Goal: Information Seeking & Learning: Learn about a topic

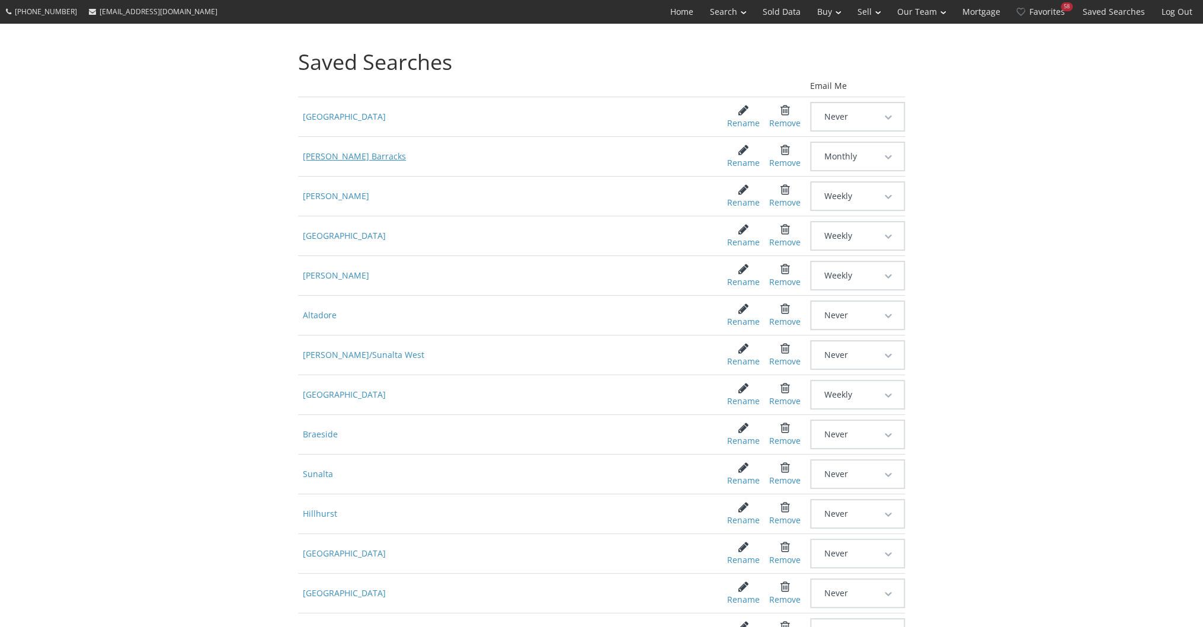
click at [325, 161] on span "[PERSON_NAME] Barracks" at bounding box center [503, 156] width 411 height 21
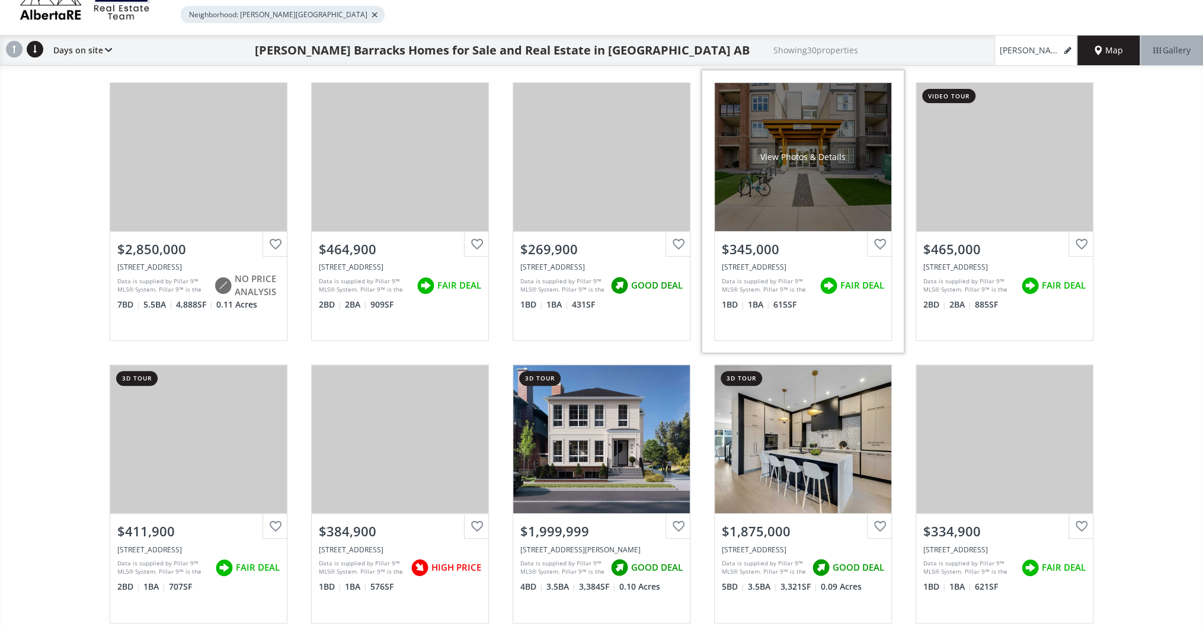
scroll to position [95, 0]
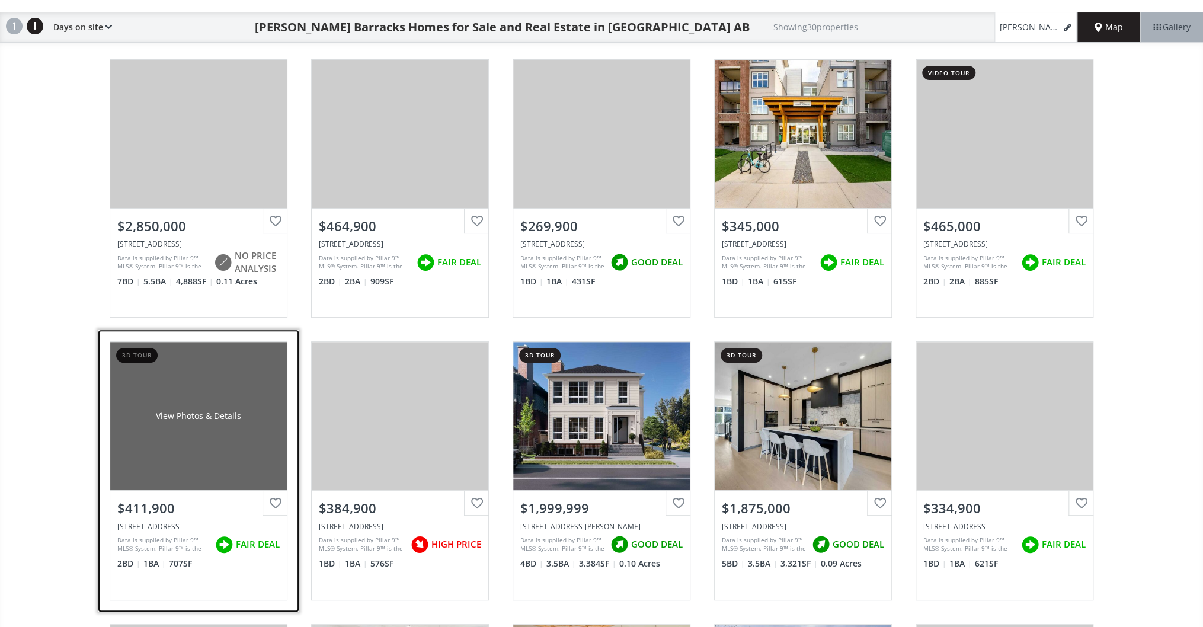
click at [155, 398] on div "View Photos & Details" at bounding box center [198, 416] width 177 height 148
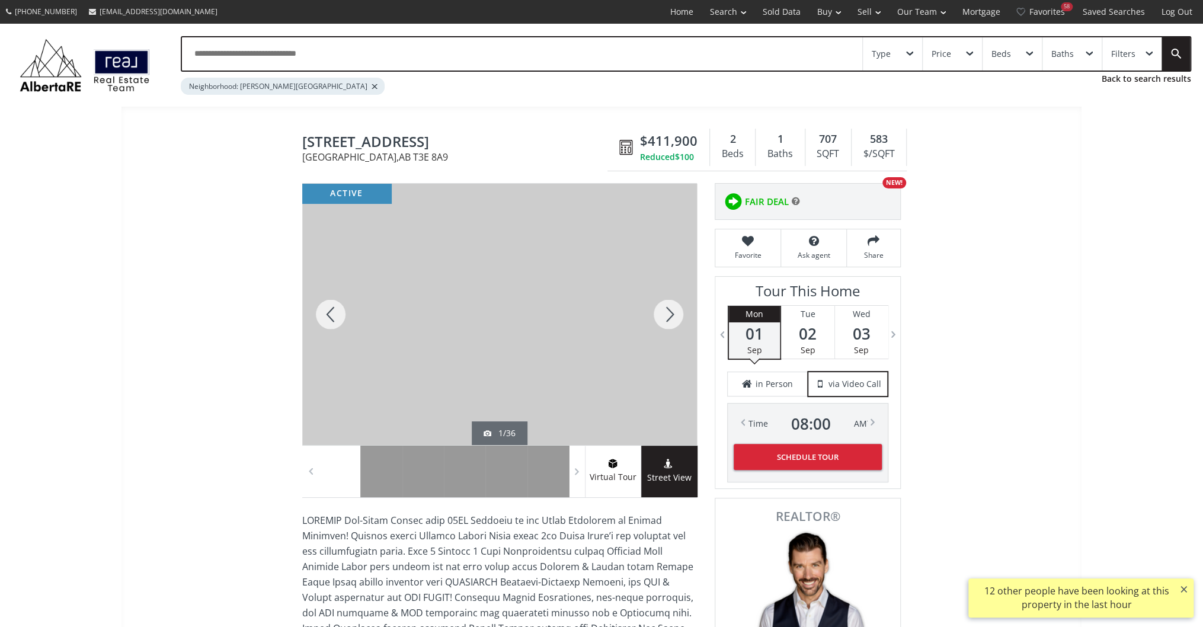
click at [665, 310] on div at bounding box center [668, 314] width 57 height 261
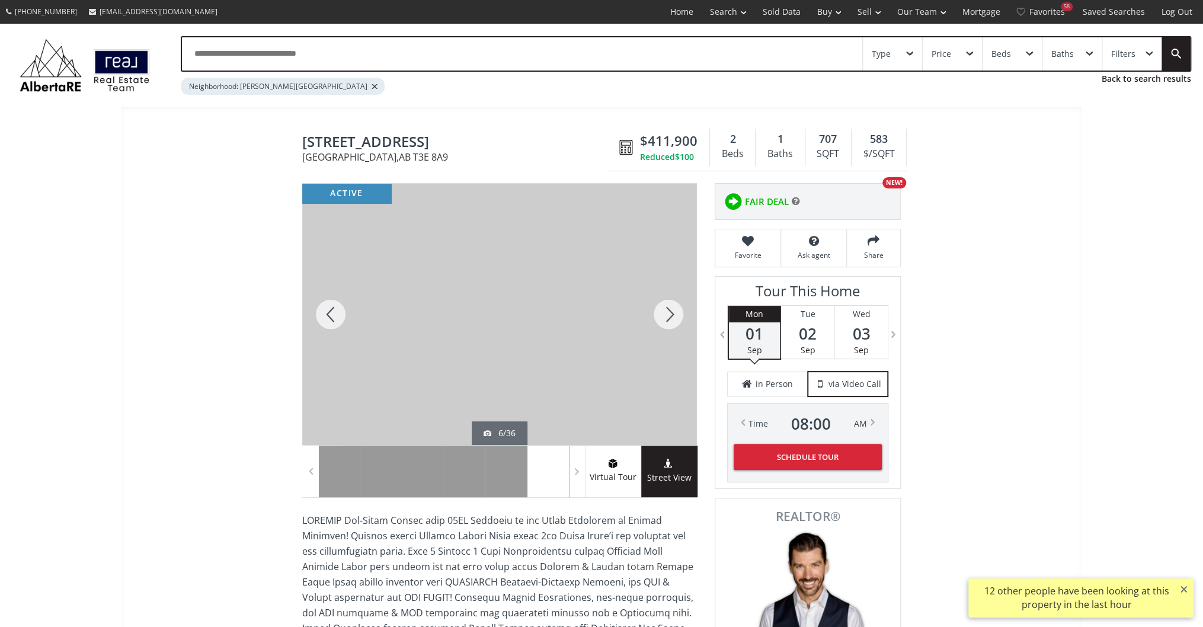
click at [665, 310] on div at bounding box center [668, 314] width 57 height 261
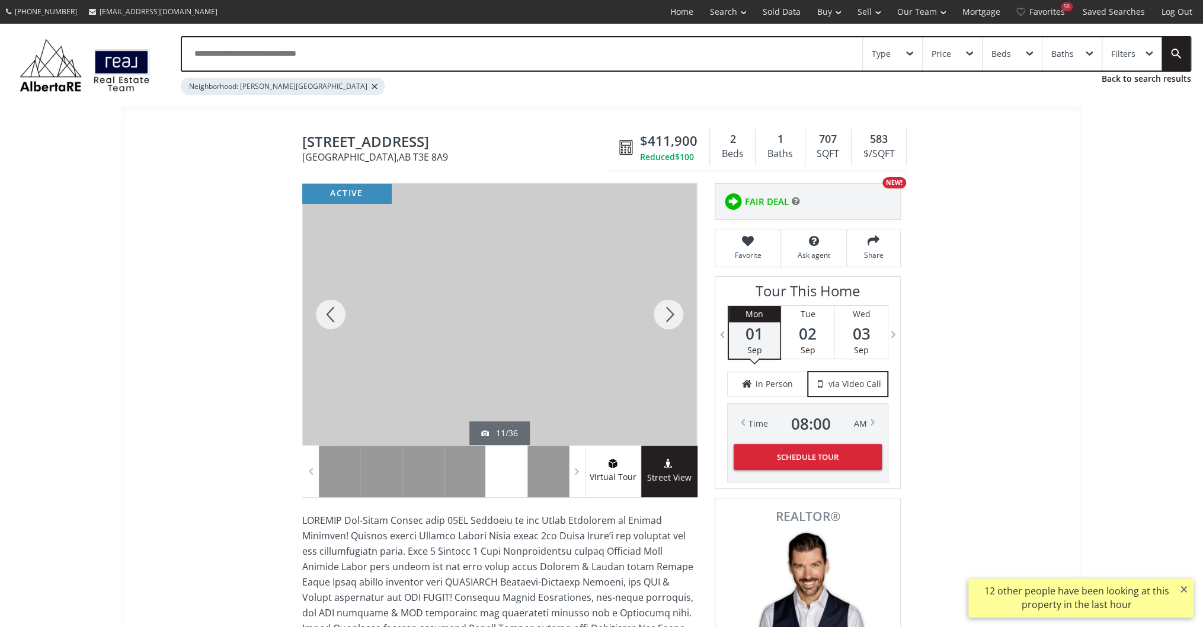
click at [665, 310] on div at bounding box center [668, 314] width 57 height 261
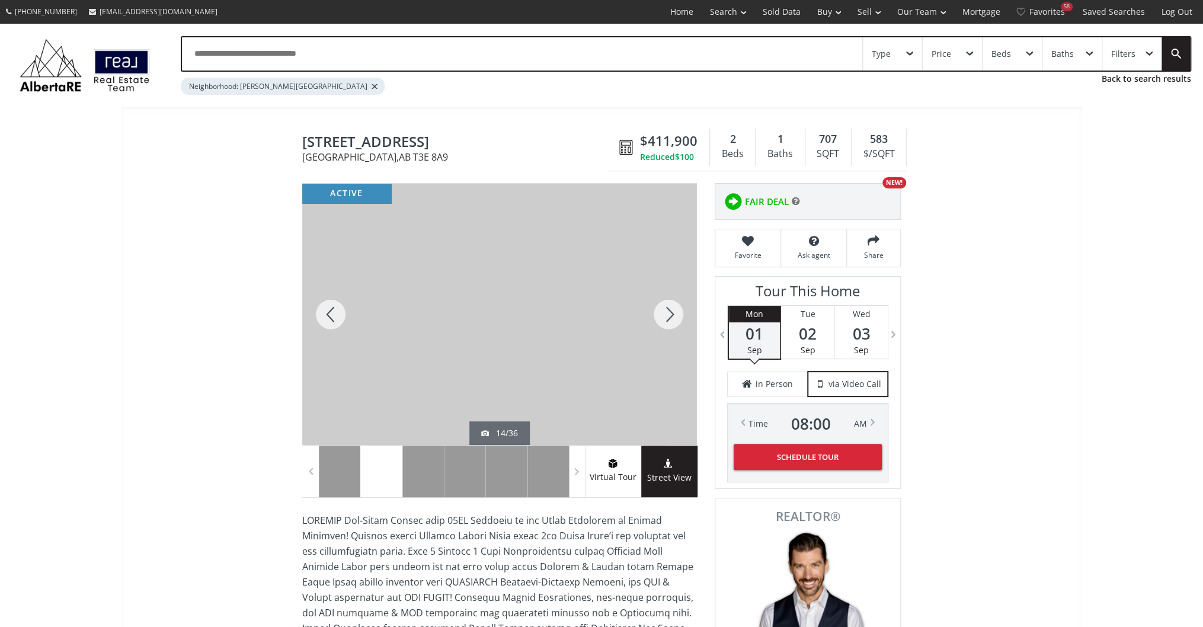
click at [665, 310] on div at bounding box center [668, 314] width 57 height 261
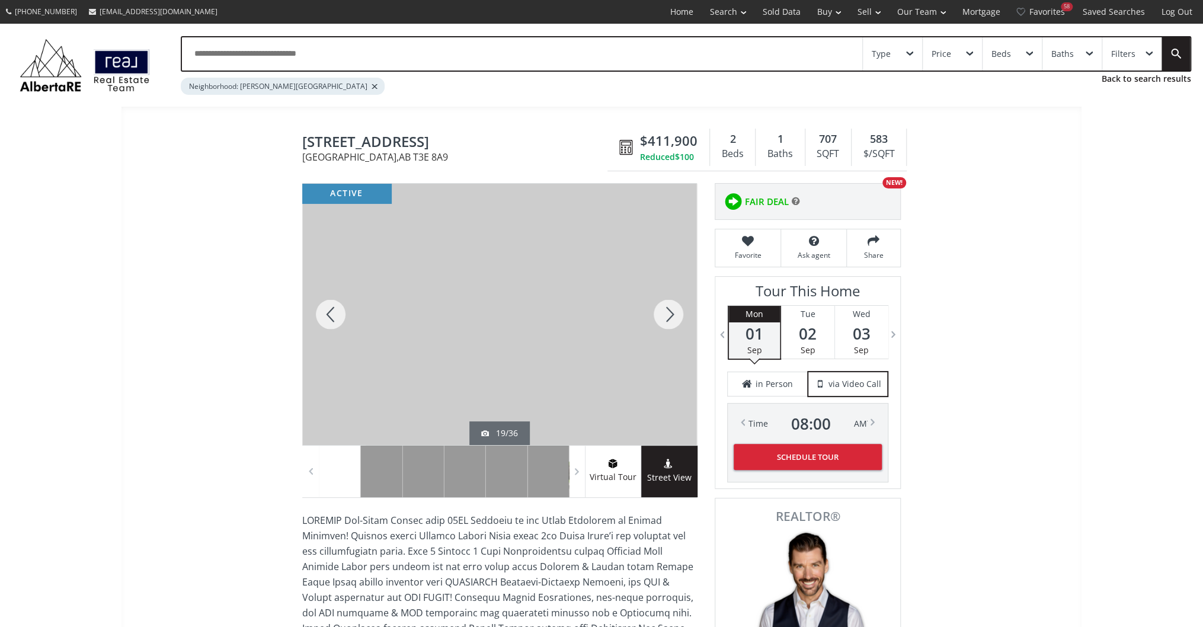
click at [665, 310] on div at bounding box center [668, 314] width 57 height 261
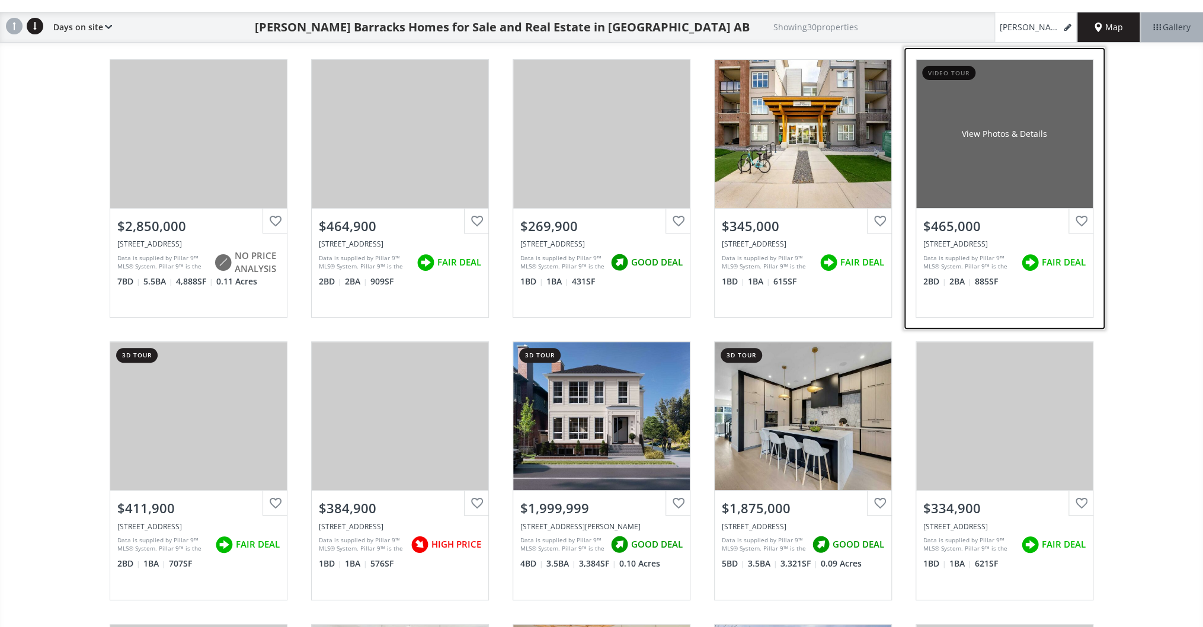
click at [1018, 148] on div "View Photos & Details" at bounding box center [1004, 134] width 177 height 148
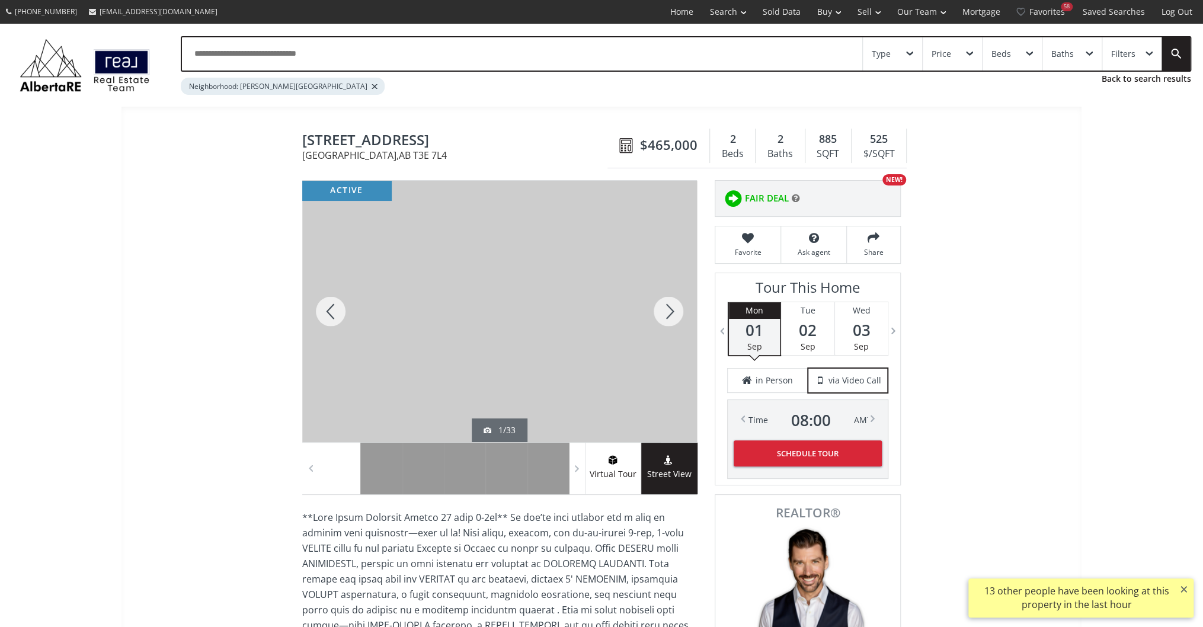
click at [667, 313] on div at bounding box center [668, 311] width 57 height 261
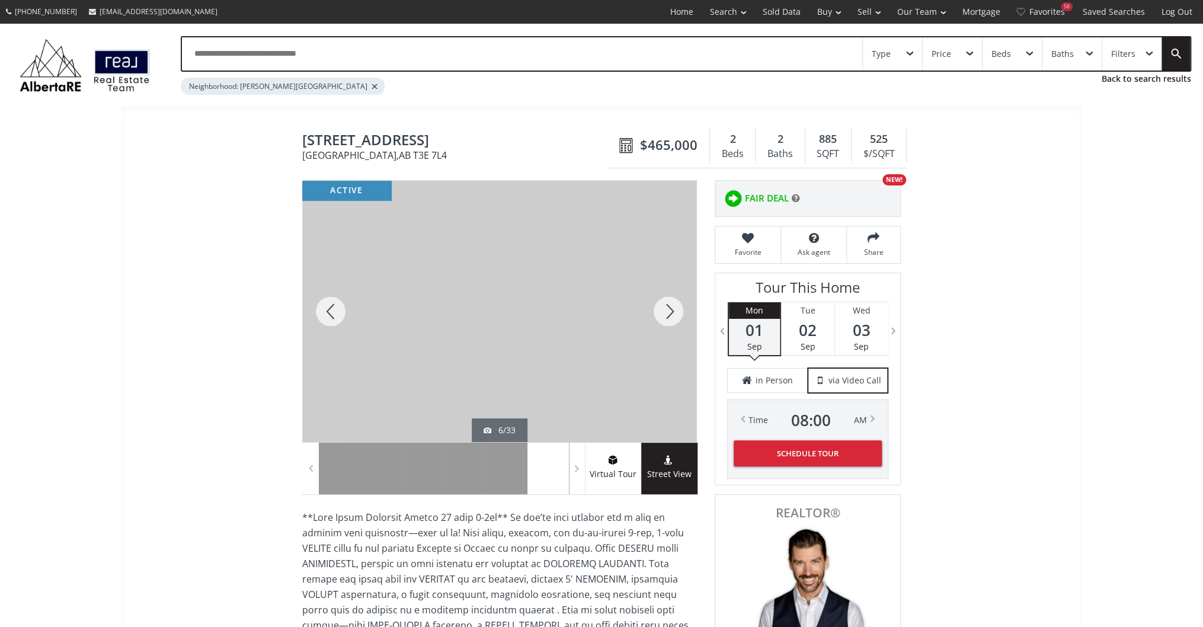
click at [667, 313] on div at bounding box center [668, 311] width 57 height 261
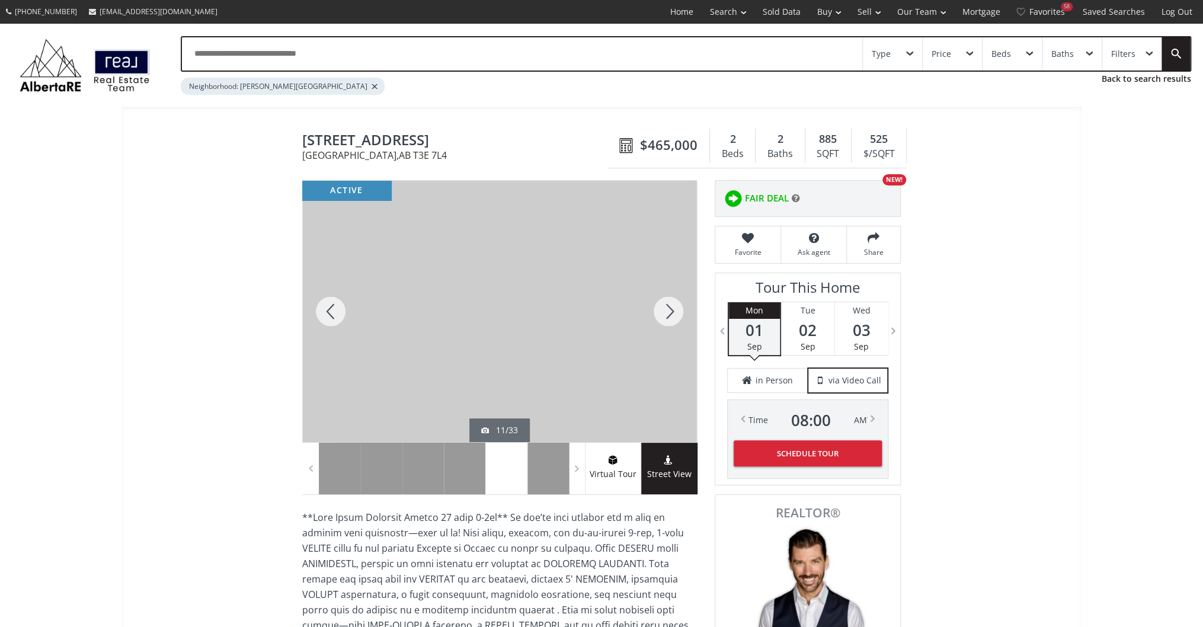
click at [667, 313] on div at bounding box center [668, 311] width 57 height 261
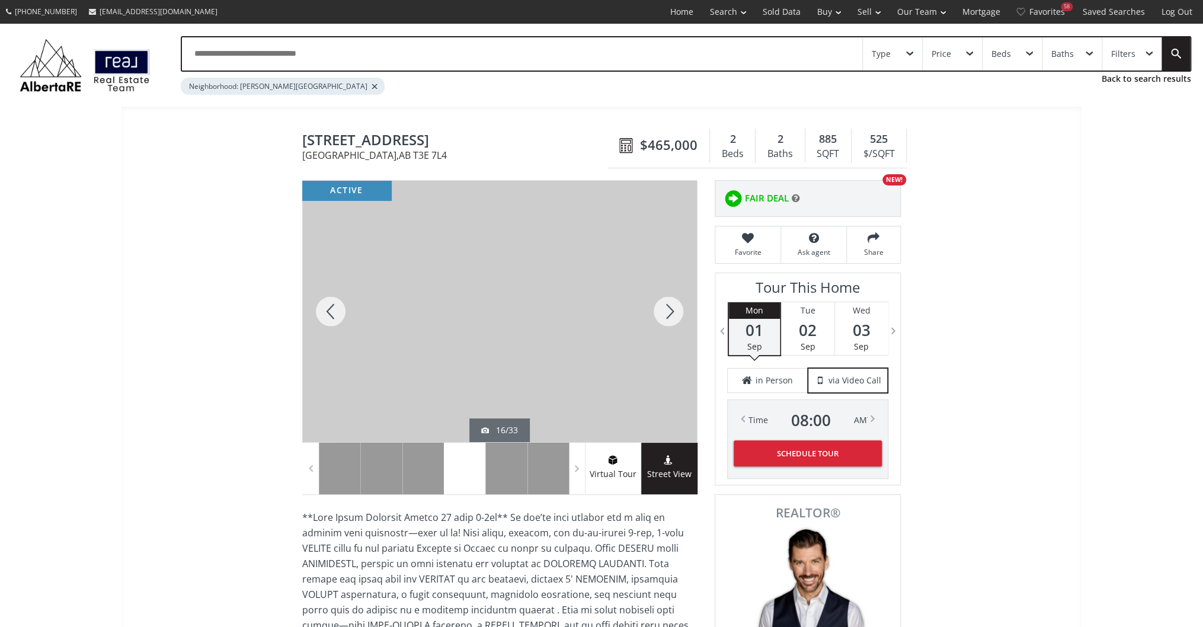
click at [667, 313] on div at bounding box center [668, 311] width 57 height 261
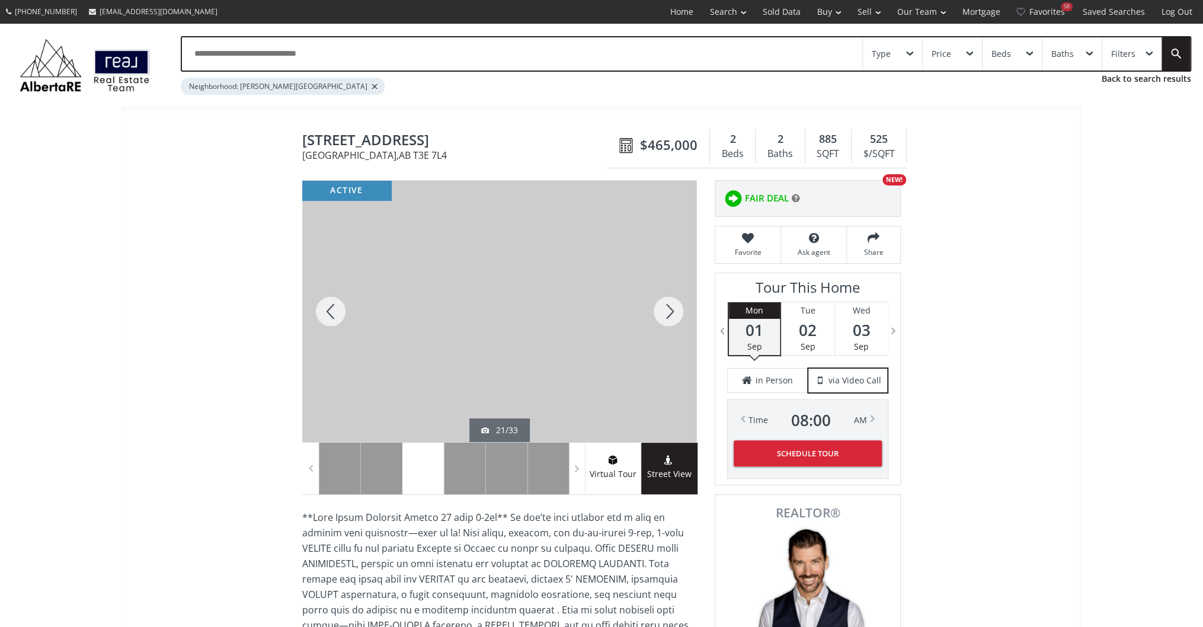
click at [667, 313] on div at bounding box center [668, 311] width 57 height 261
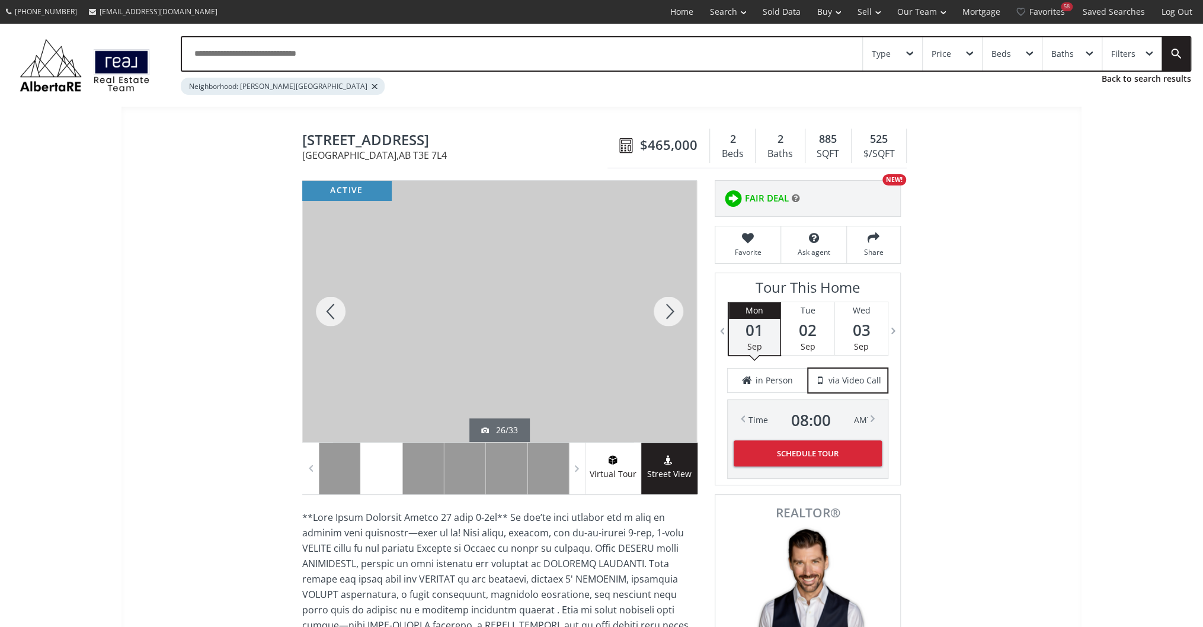
click at [667, 313] on div at bounding box center [668, 311] width 57 height 261
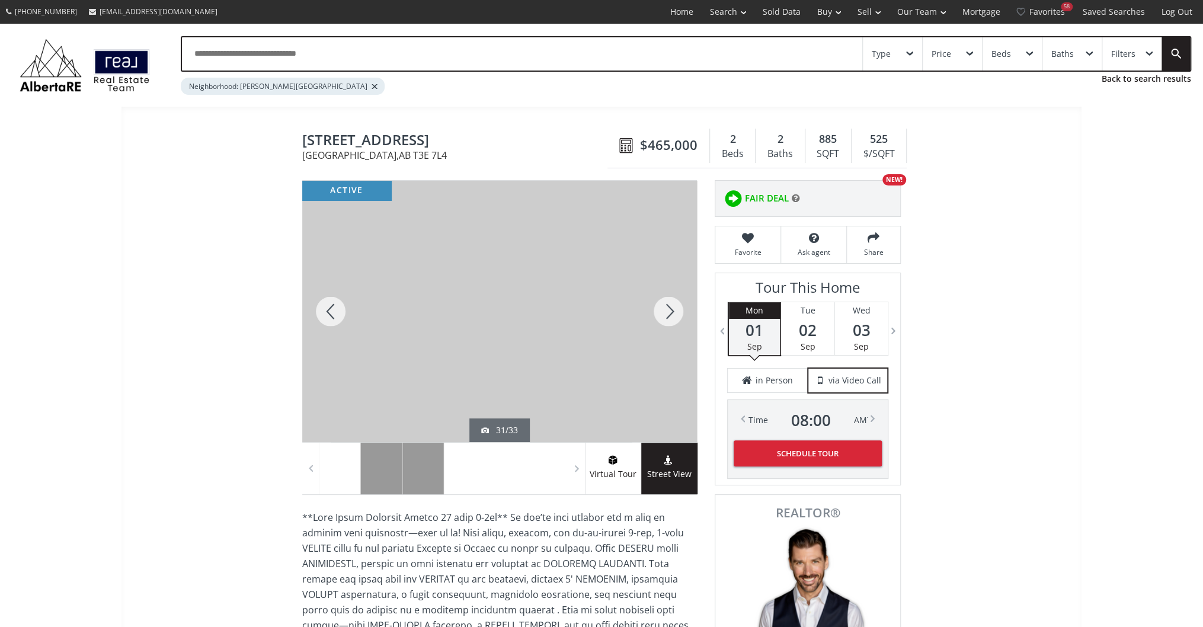
click at [664, 304] on div at bounding box center [668, 311] width 57 height 261
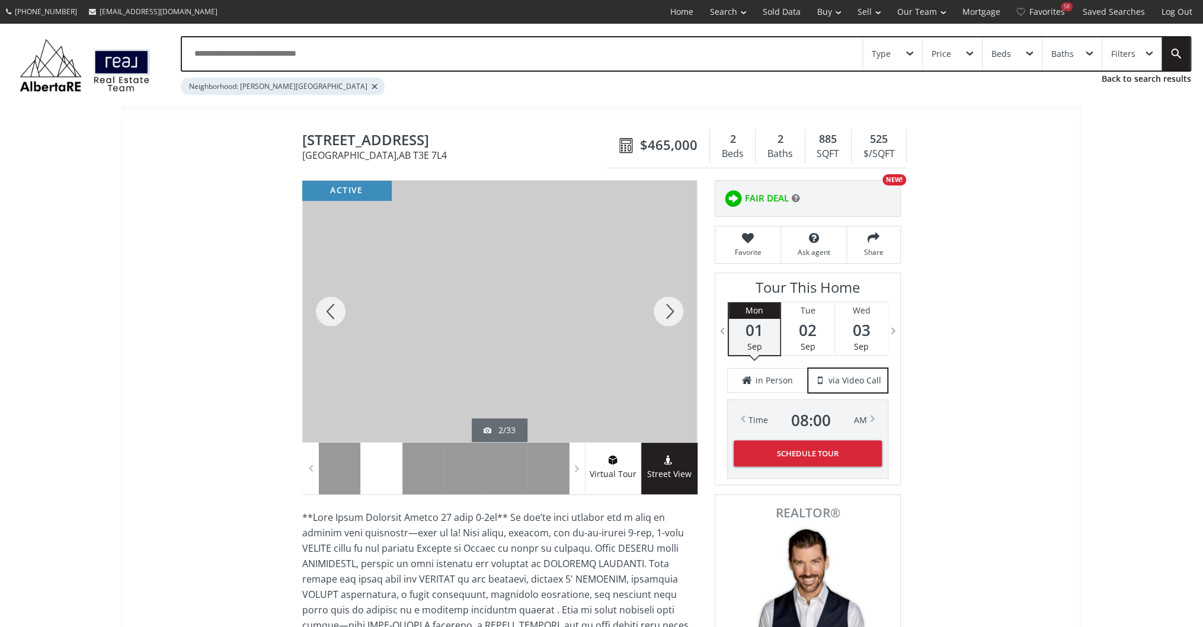
click at [664, 304] on div at bounding box center [668, 311] width 57 height 261
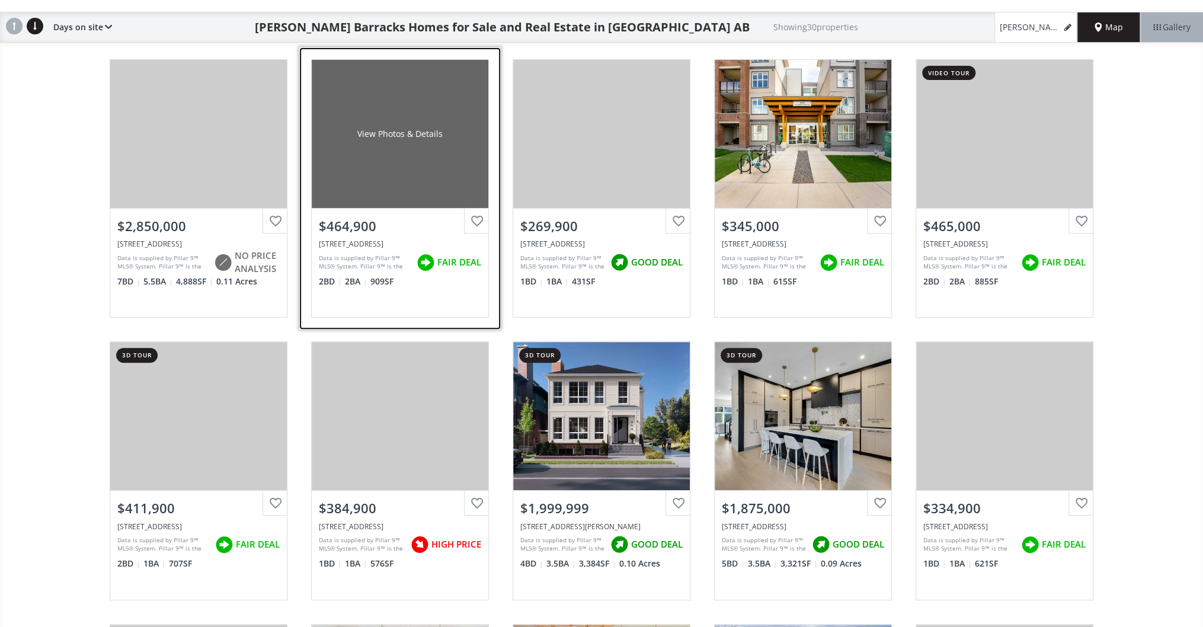
click at [448, 160] on div "View Photos & Details" at bounding box center [400, 134] width 177 height 148
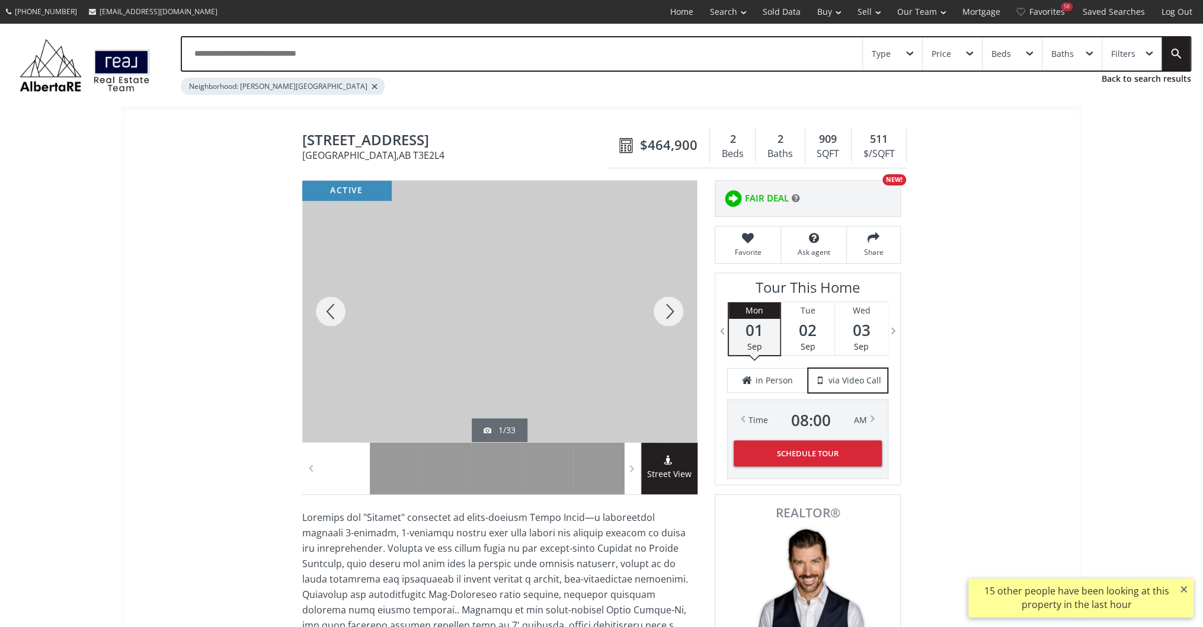
click at [670, 310] on div at bounding box center [668, 311] width 57 height 261
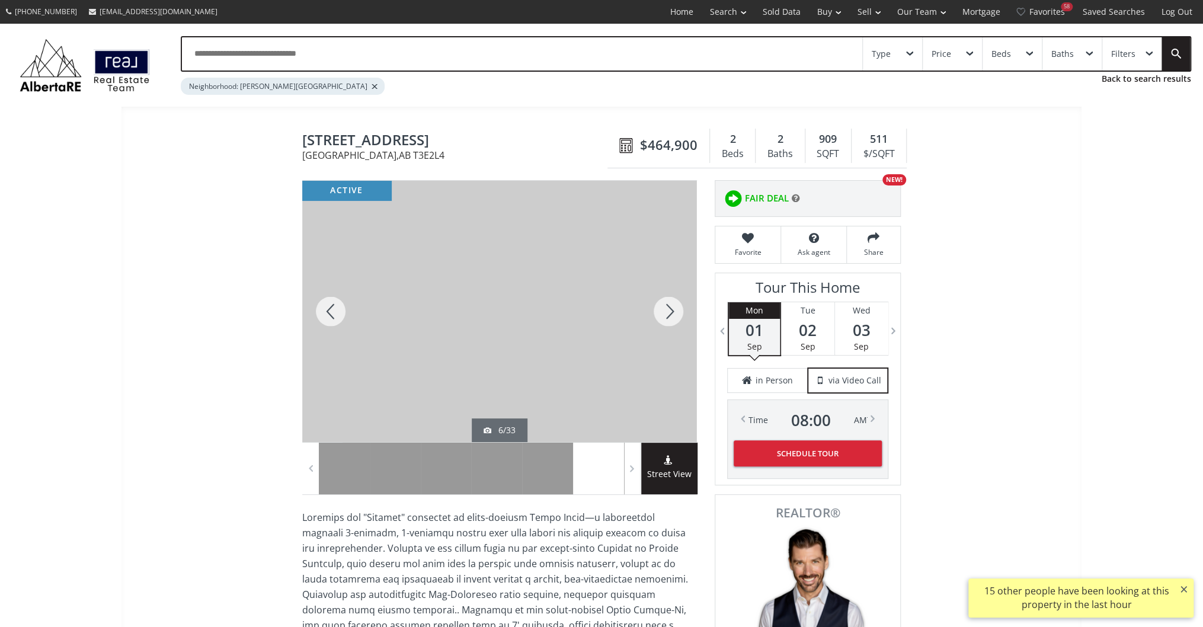
click at [670, 310] on div at bounding box center [668, 311] width 57 height 261
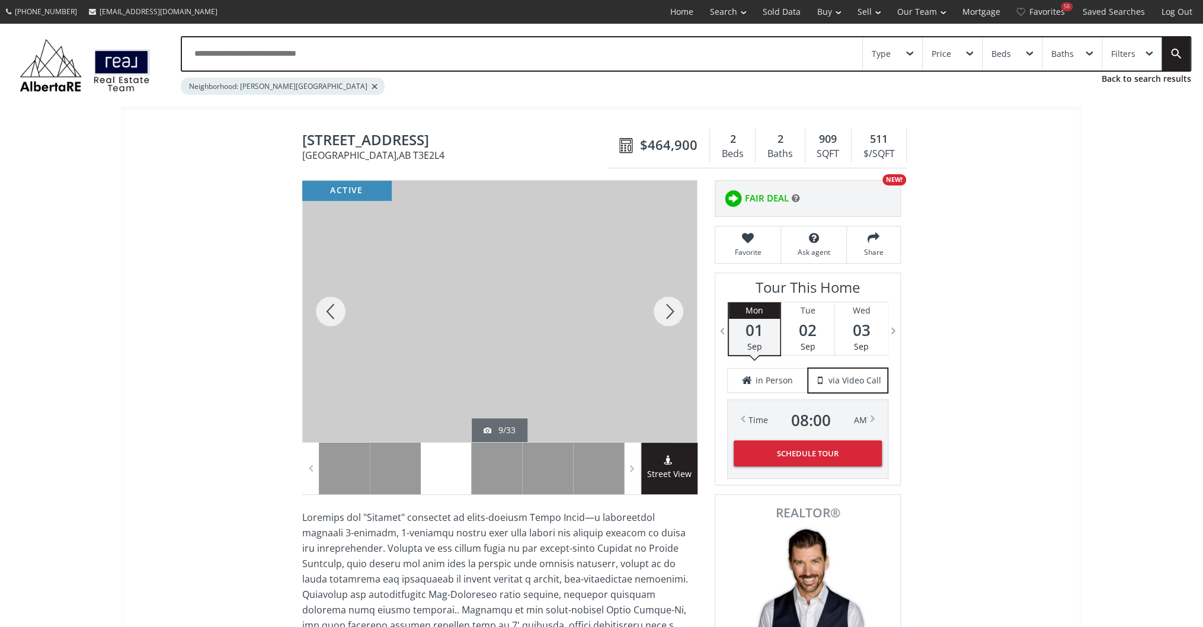
click at [670, 310] on div at bounding box center [668, 311] width 57 height 261
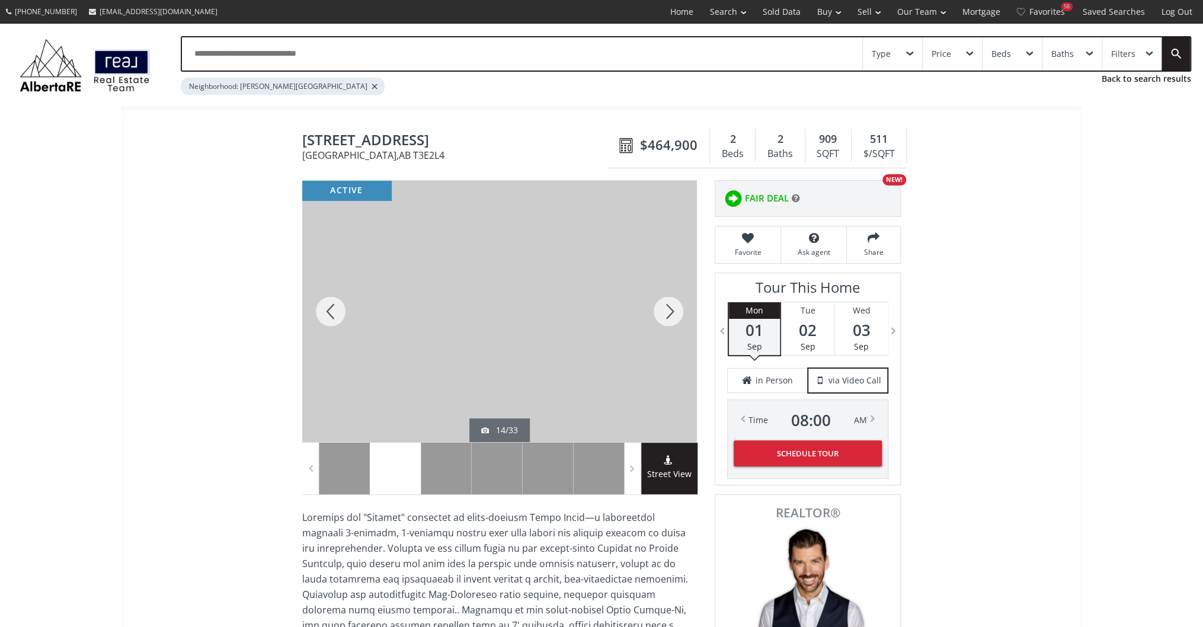
click at [670, 310] on div at bounding box center [668, 311] width 57 height 261
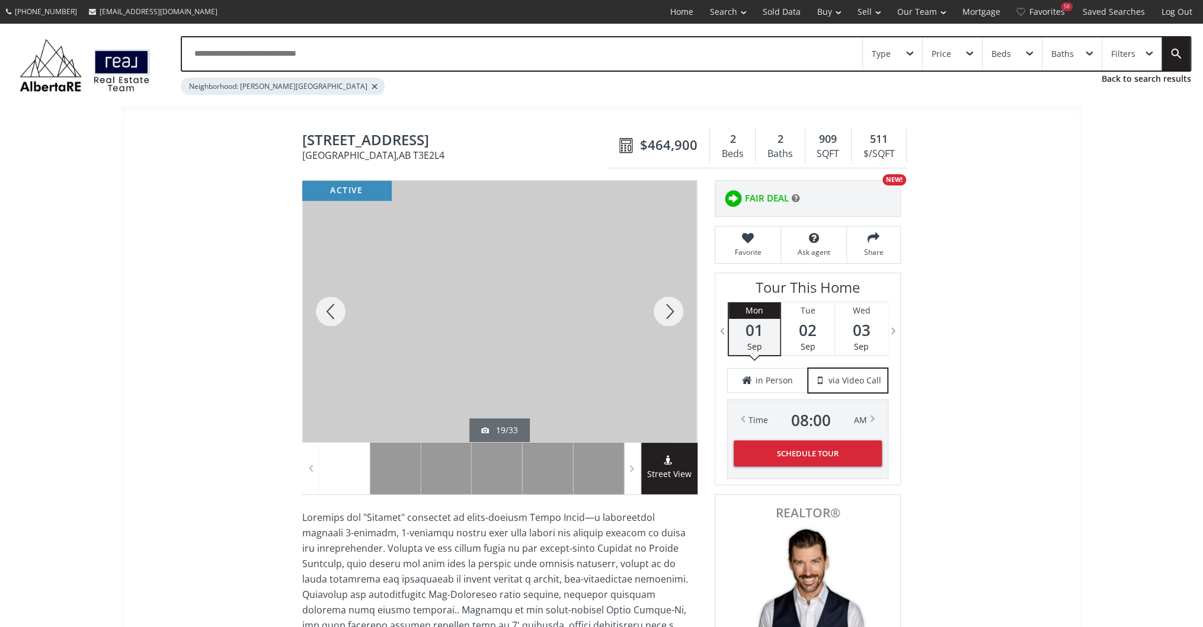
click at [670, 310] on div at bounding box center [668, 311] width 57 height 261
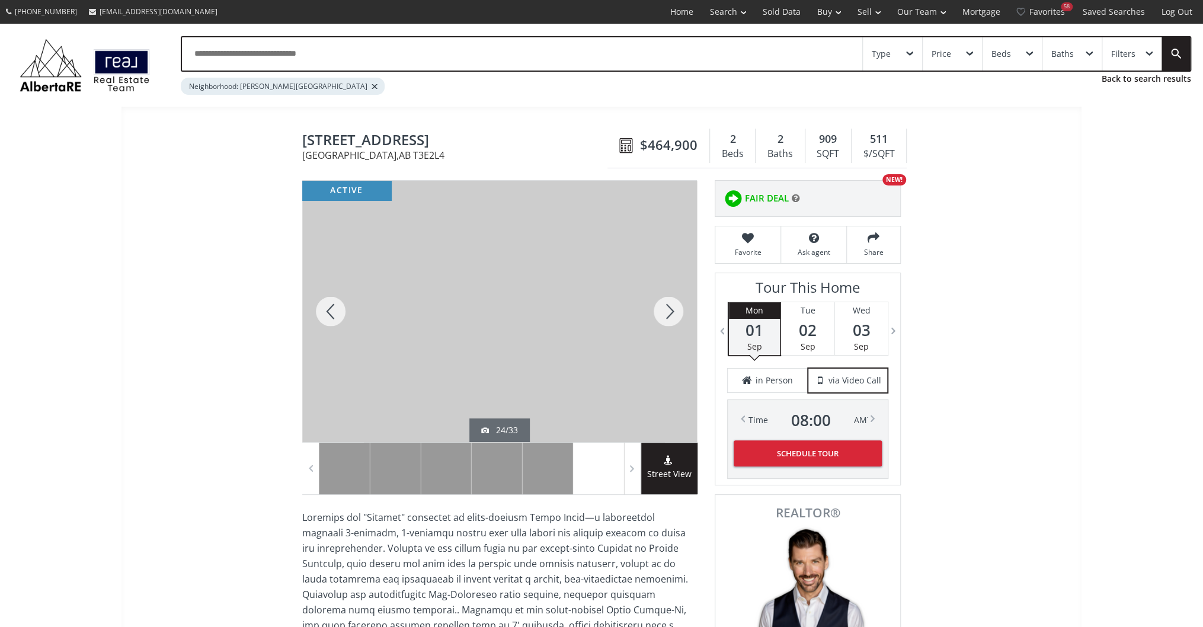
click at [670, 310] on div at bounding box center [668, 311] width 57 height 261
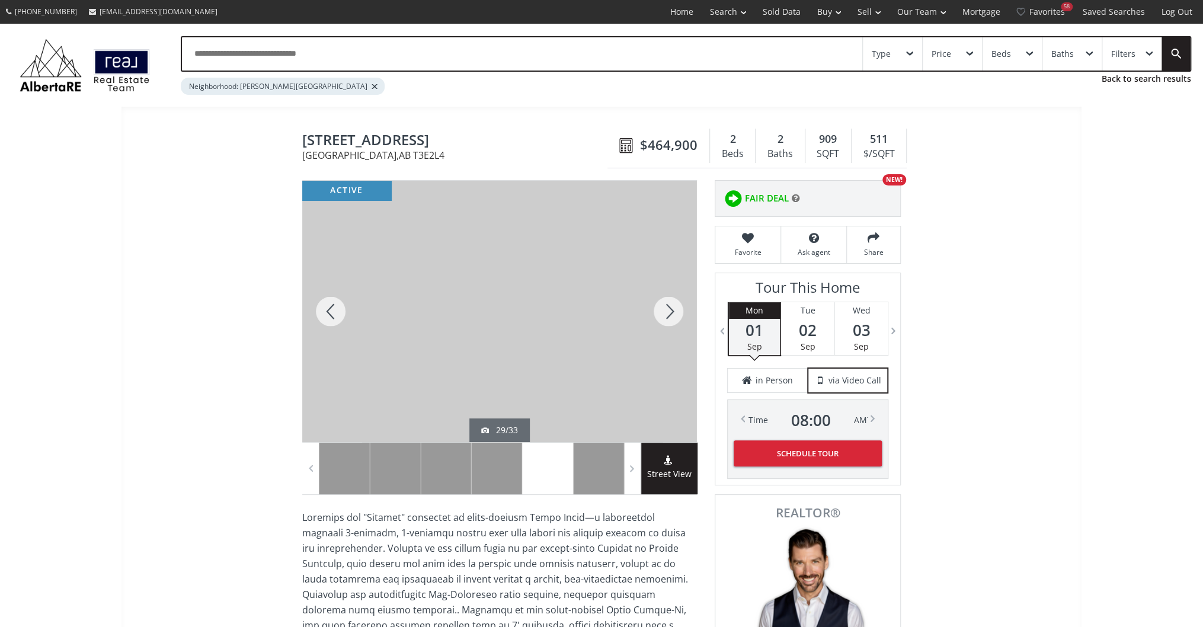
click at [670, 310] on div at bounding box center [668, 311] width 57 height 261
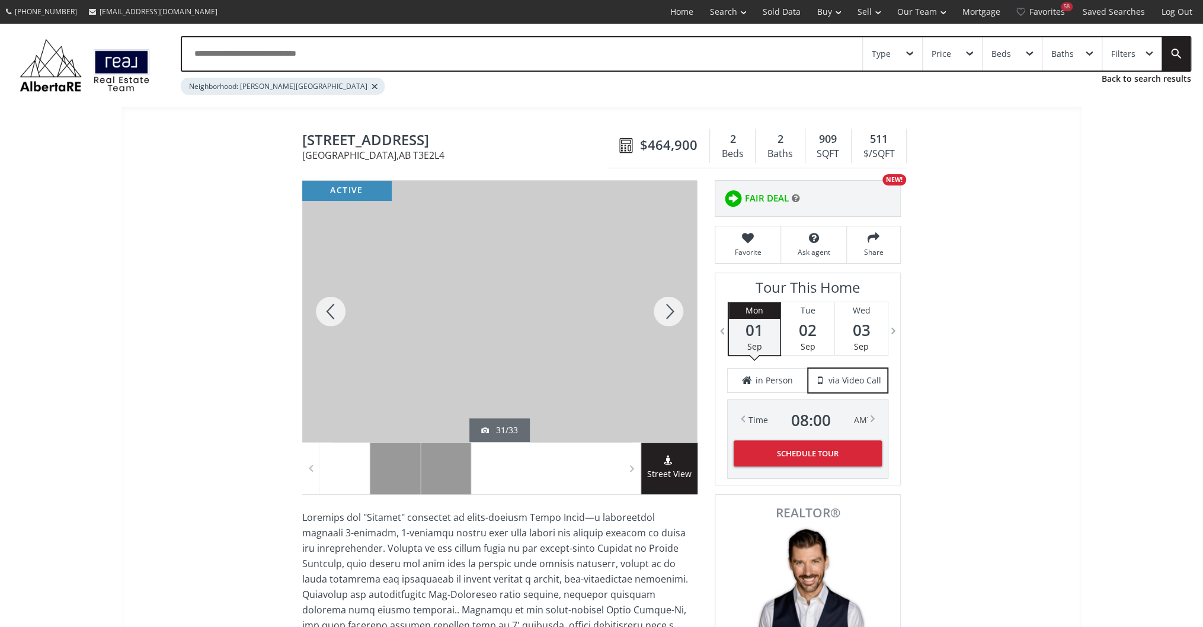
click at [670, 310] on div at bounding box center [668, 311] width 57 height 261
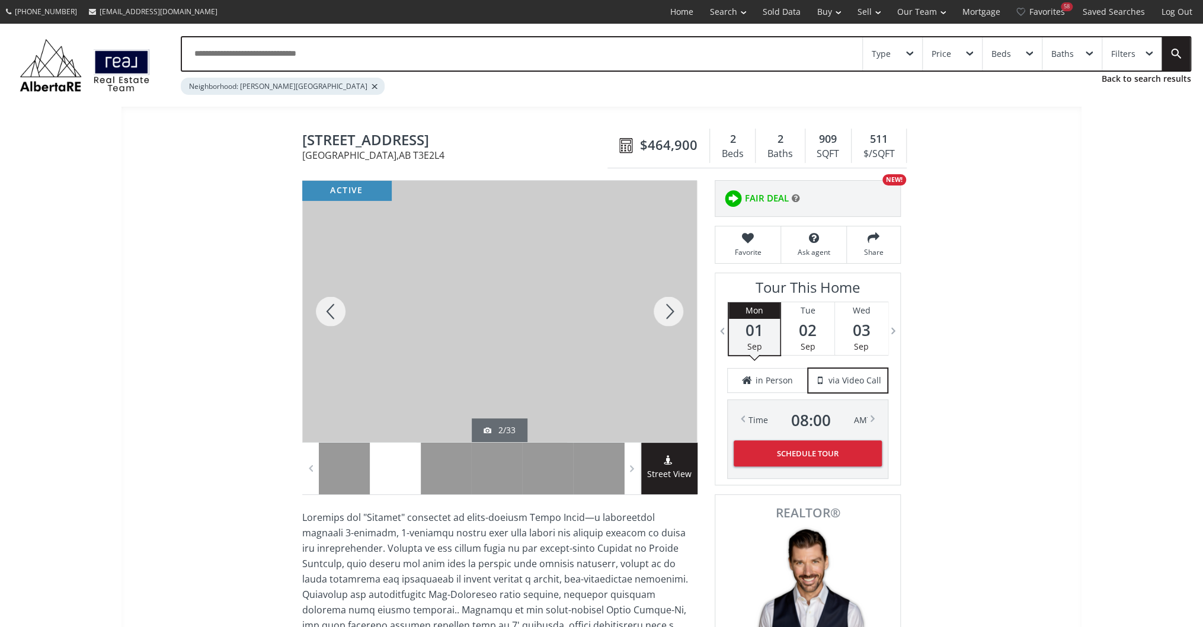
click at [670, 310] on div at bounding box center [668, 311] width 57 height 261
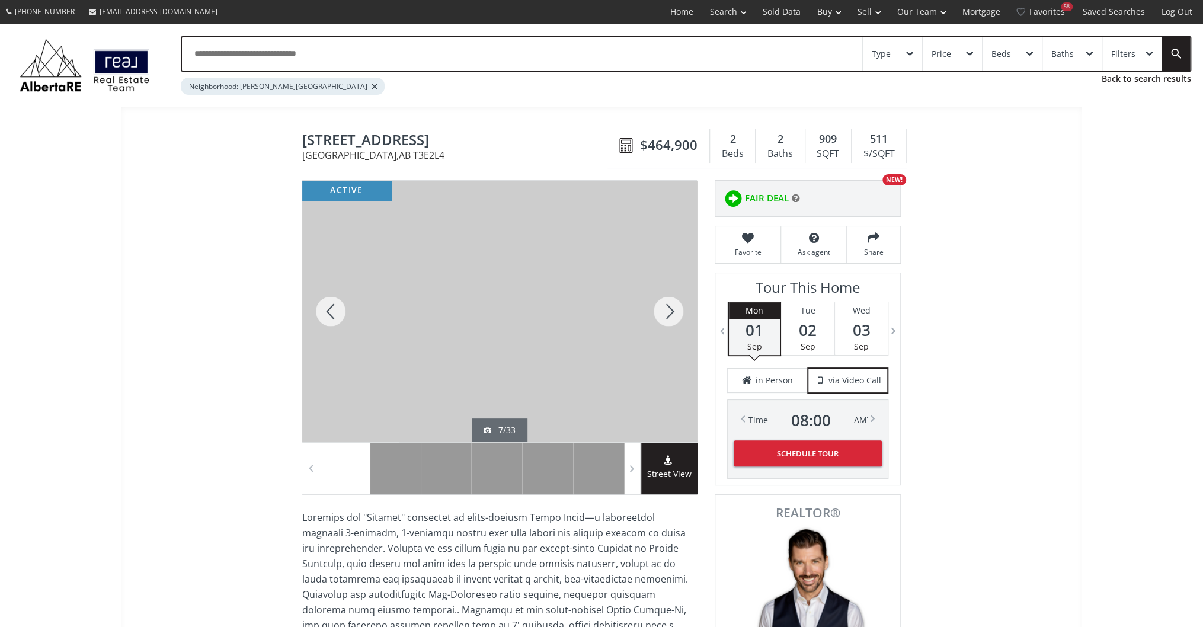
click at [670, 310] on div at bounding box center [668, 311] width 57 height 261
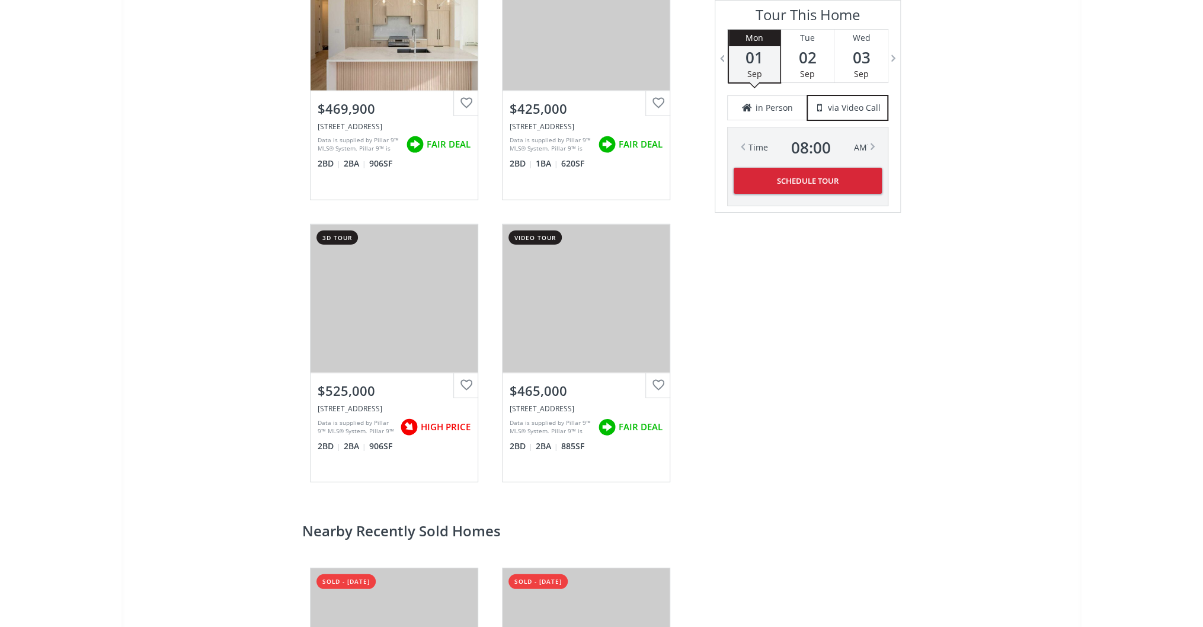
scroll to position [1896, 0]
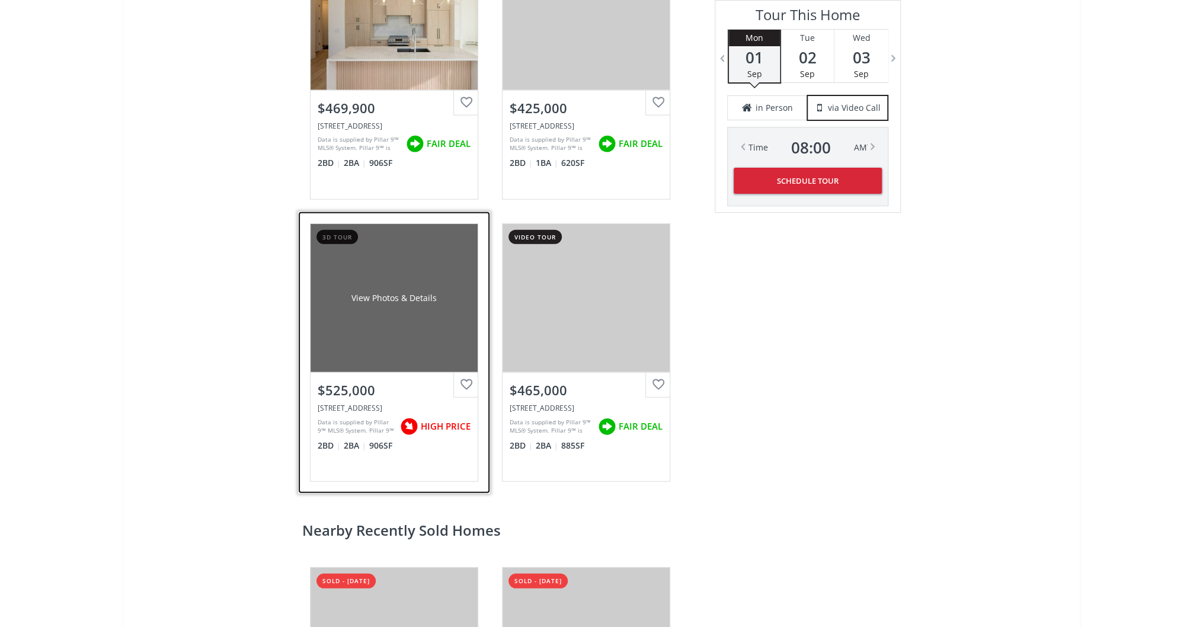
click at [447, 325] on div "View Photos & Details" at bounding box center [393, 298] width 167 height 148
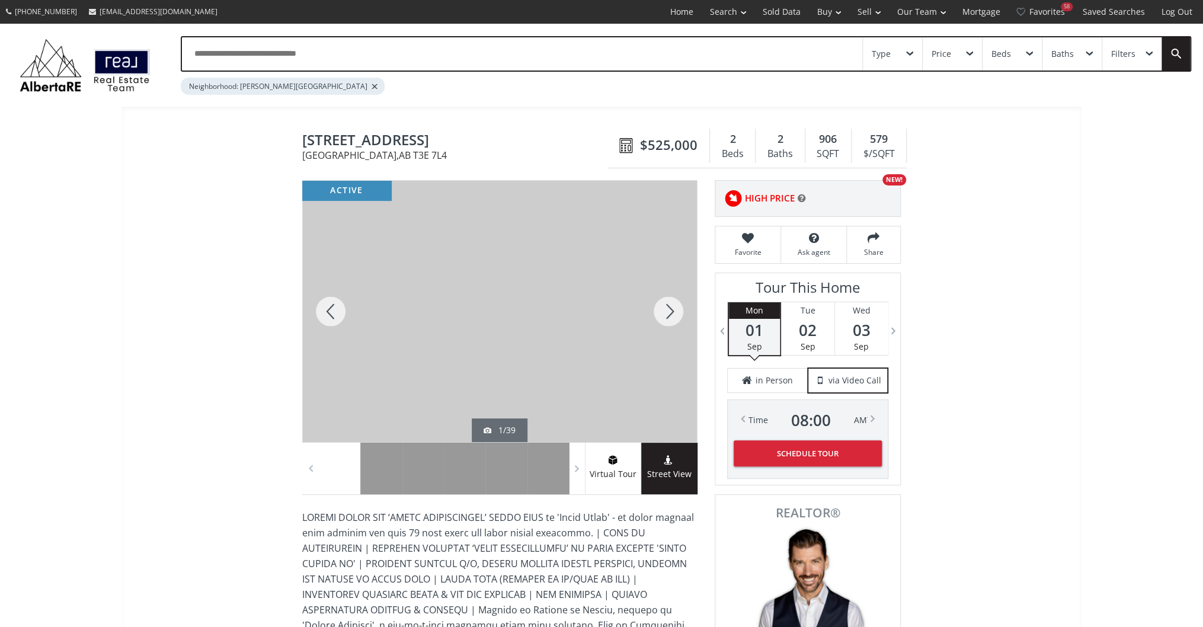
click at [665, 316] on div at bounding box center [668, 311] width 57 height 261
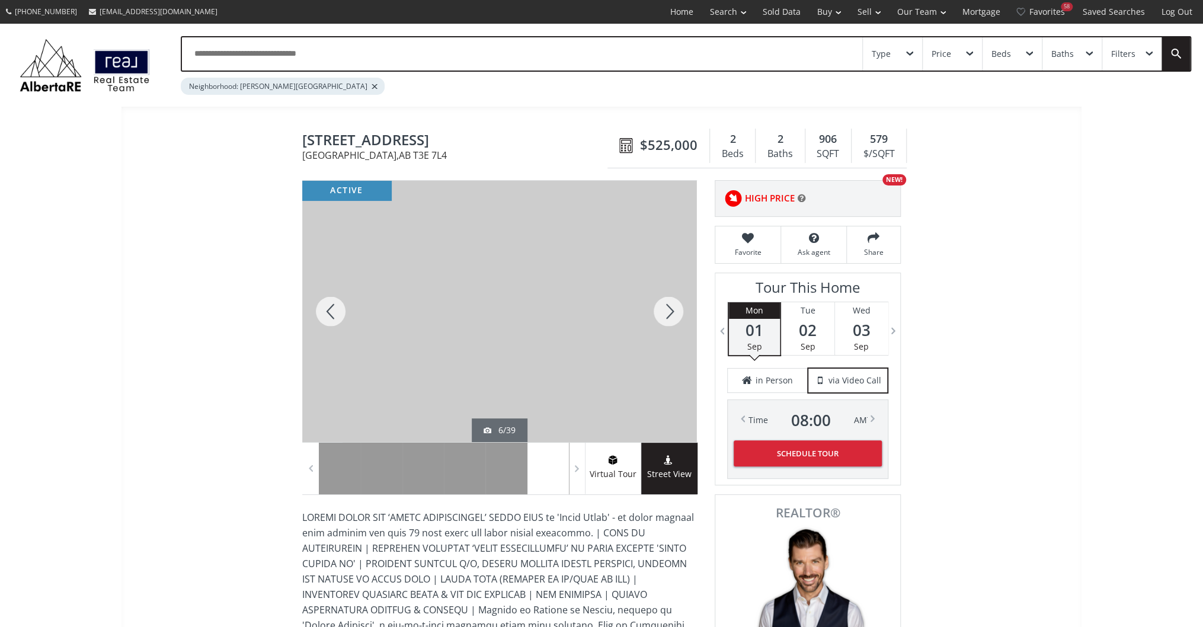
click at [665, 316] on div at bounding box center [668, 311] width 57 height 261
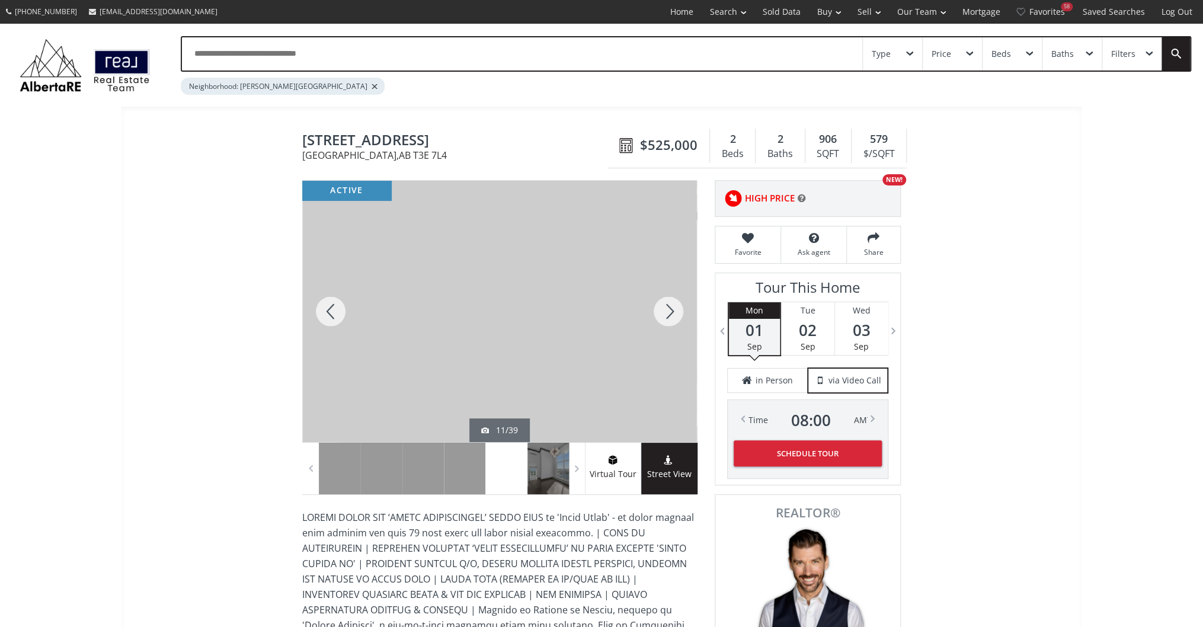
click at [665, 316] on div at bounding box center [668, 311] width 57 height 261
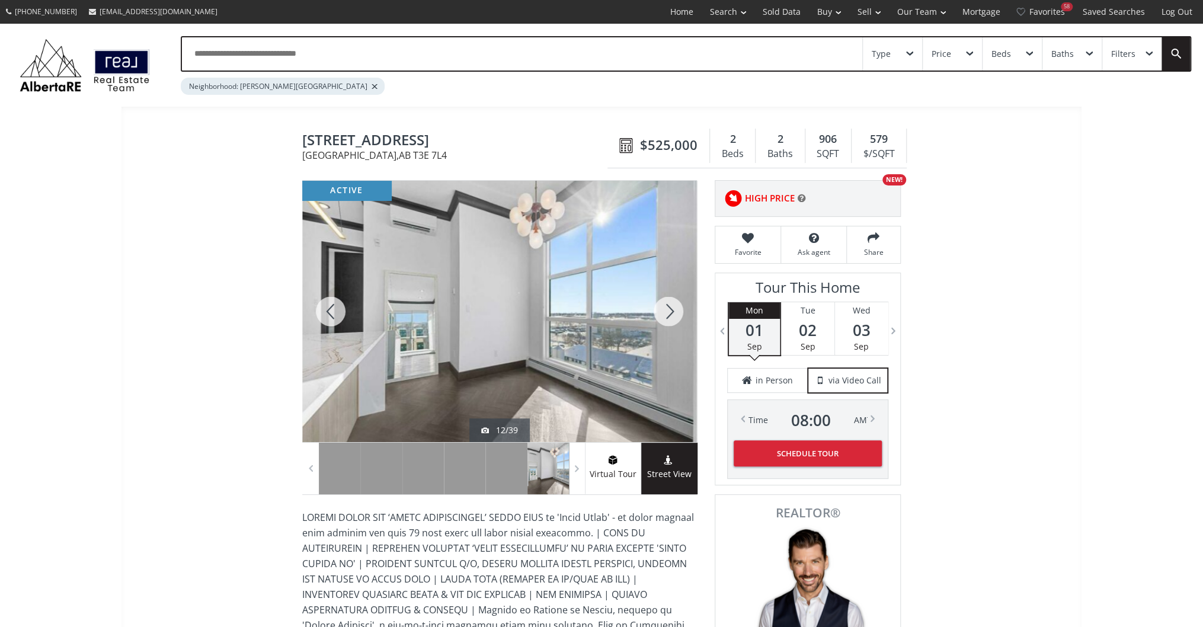
click at [665, 316] on div at bounding box center [668, 311] width 57 height 261
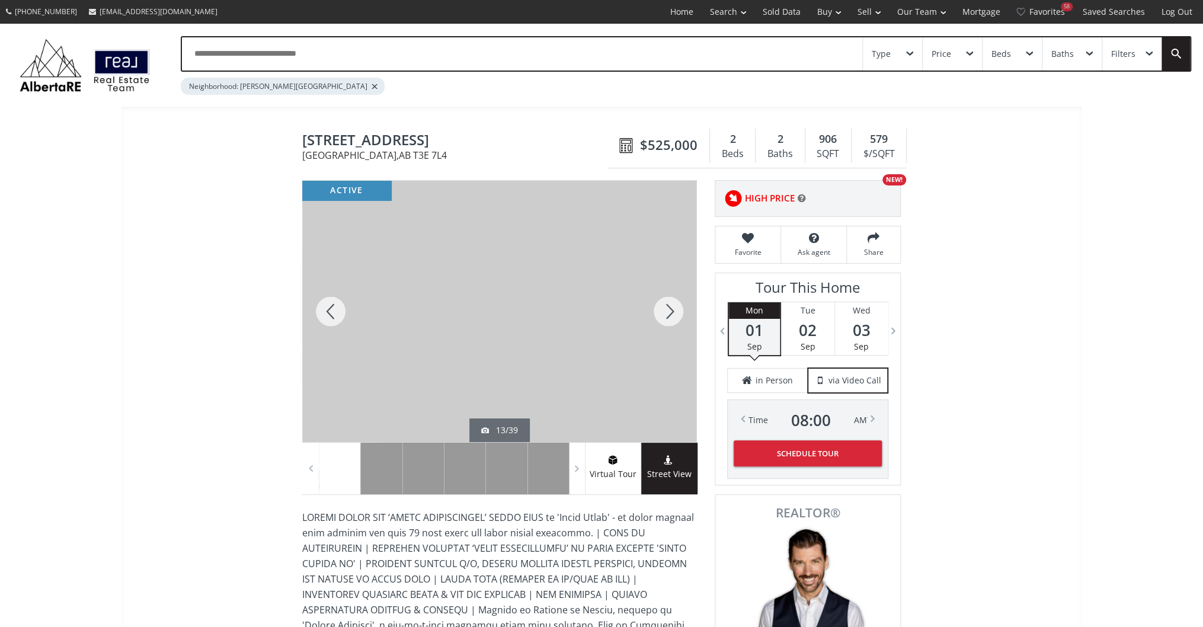
click at [665, 316] on div at bounding box center [668, 311] width 57 height 261
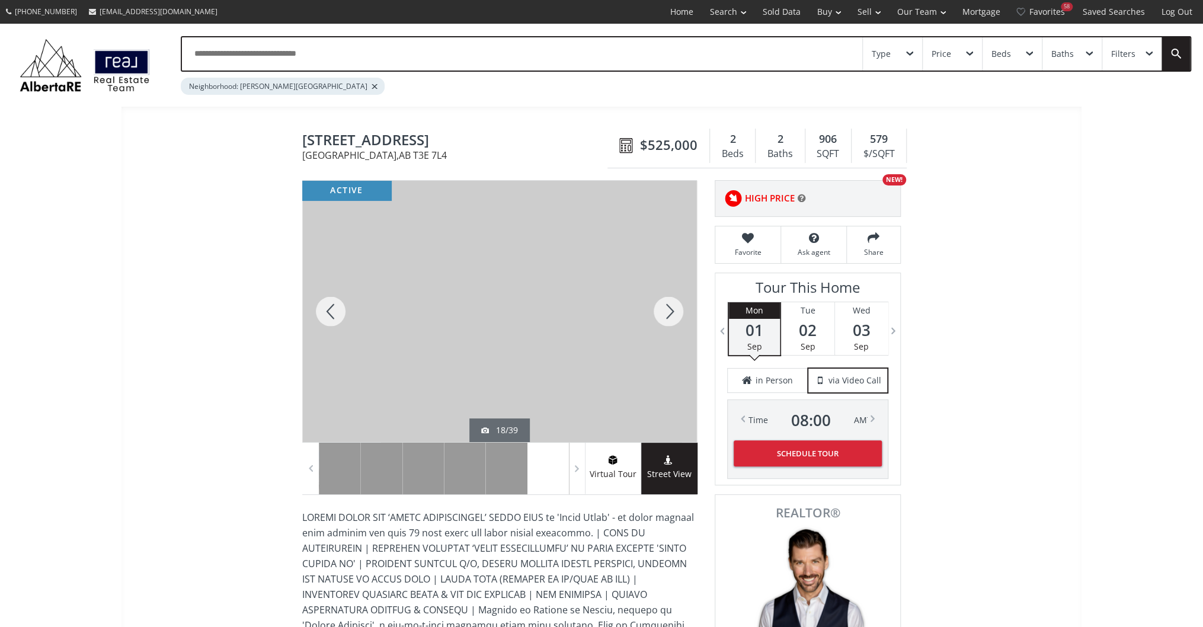
click at [665, 316] on div at bounding box center [668, 311] width 57 height 261
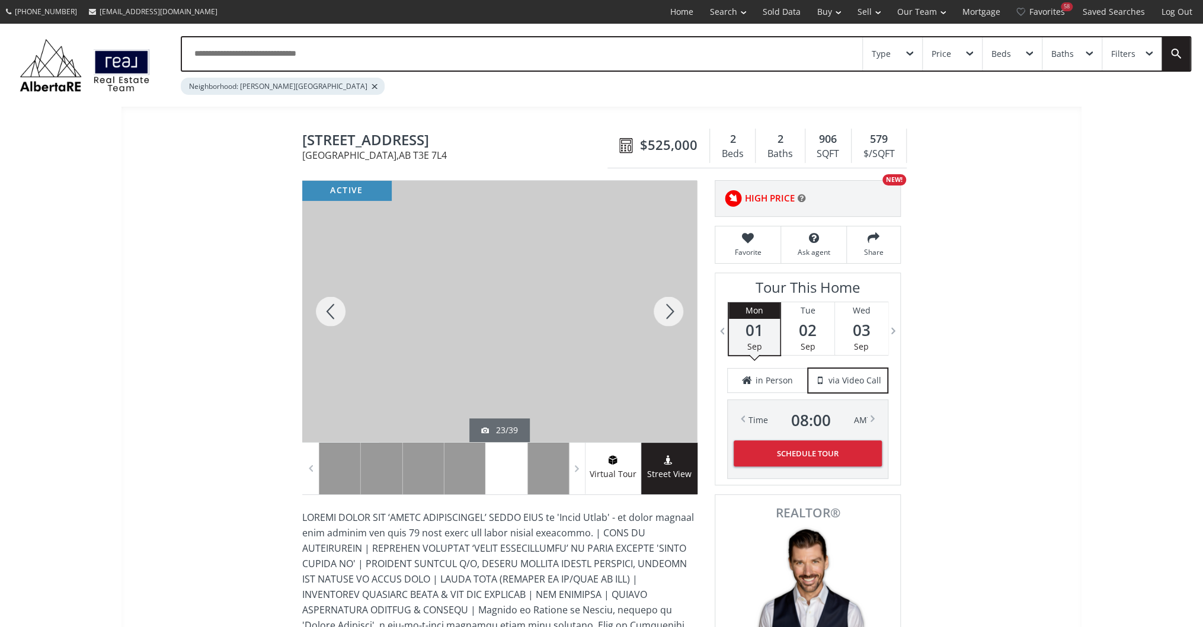
click at [665, 316] on div at bounding box center [668, 311] width 57 height 261
click at [662, 308] on div at bounding box center [668, 311] width 57 height 261
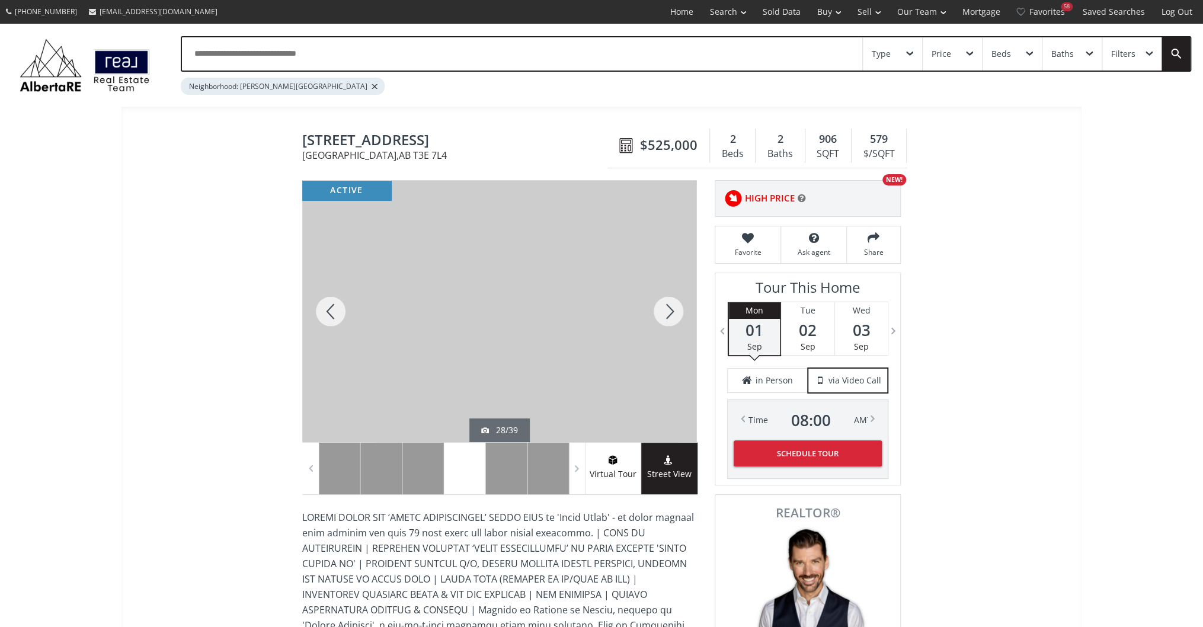
click at [662, 308] on div at bounding box center [668, 311] width 57 height 261
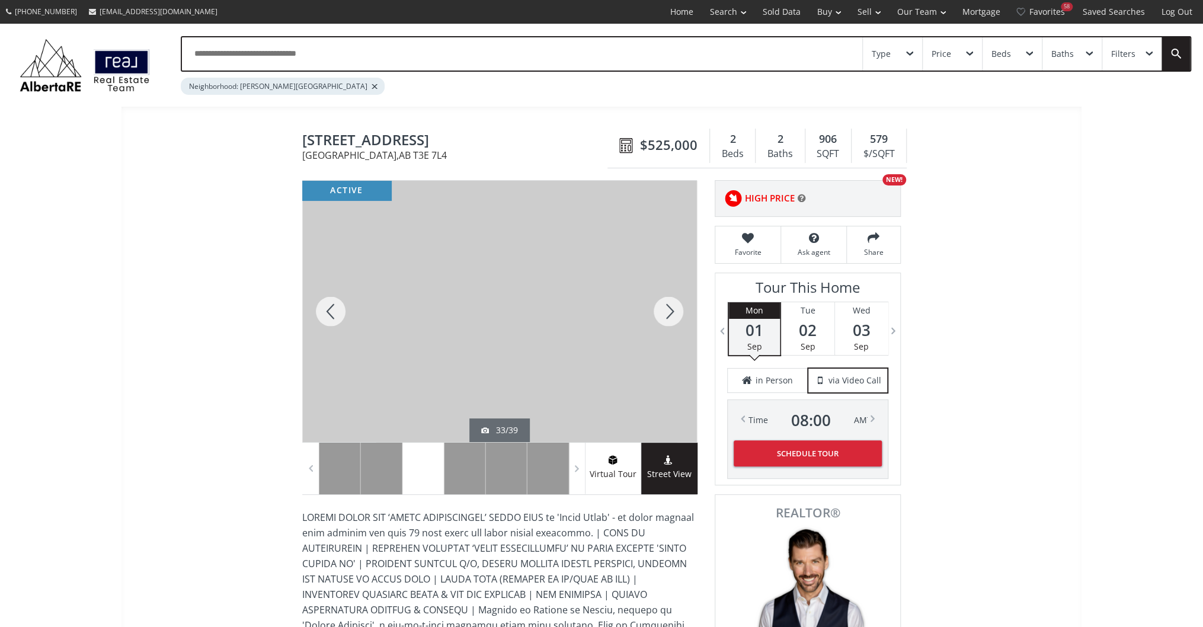
click at [662, 308] on div at bounding box center [668, 311] width 57 height 261
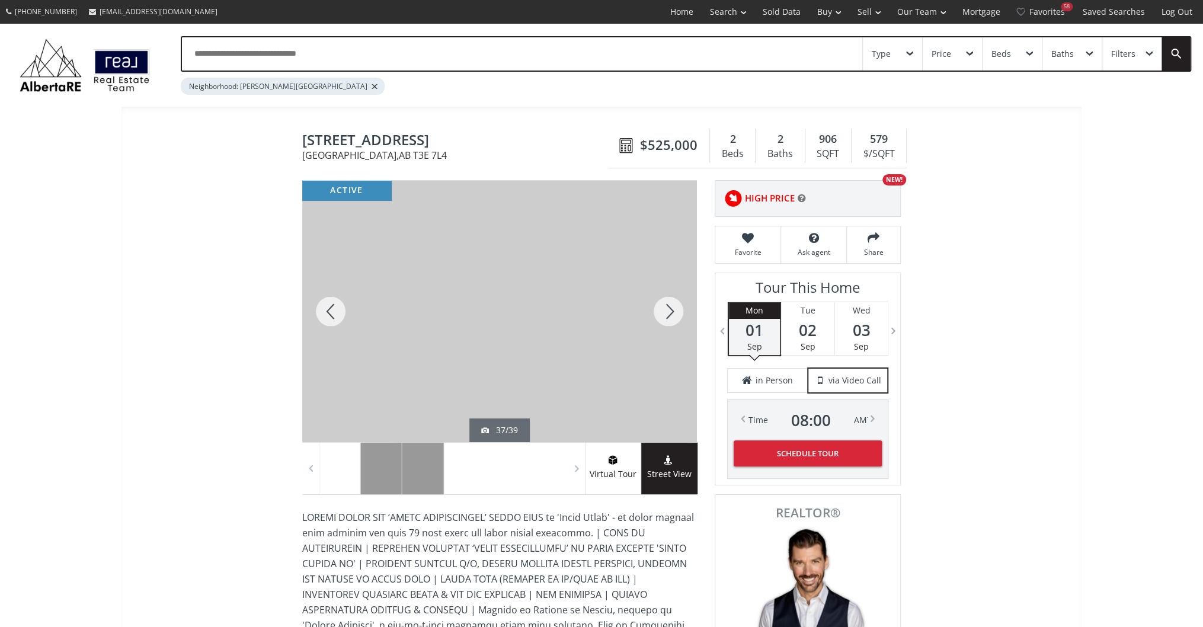
click at [662, 308] on div at bounding box center [668, 311] width 57 height 261
click at [661, 325] on div at bounding box center [668, 311] width 57 height 261
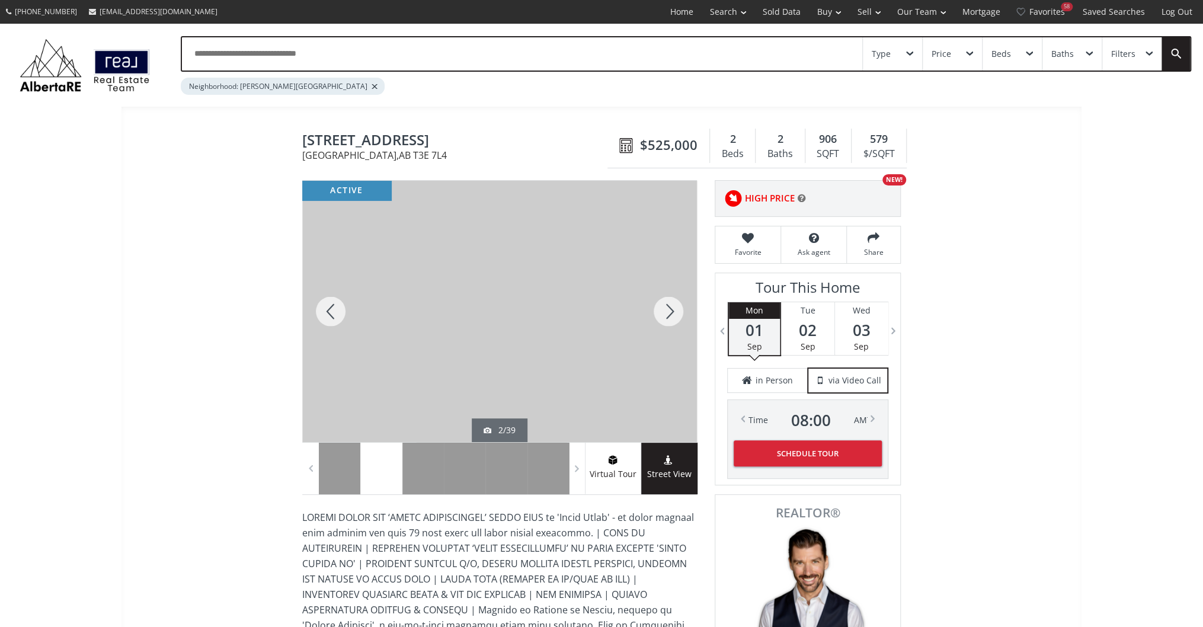
click at [661, 325] on div at bounding box center [668, 311] width 57 height 261
